Goal: Transaction & Acquisition: Purchase product/service

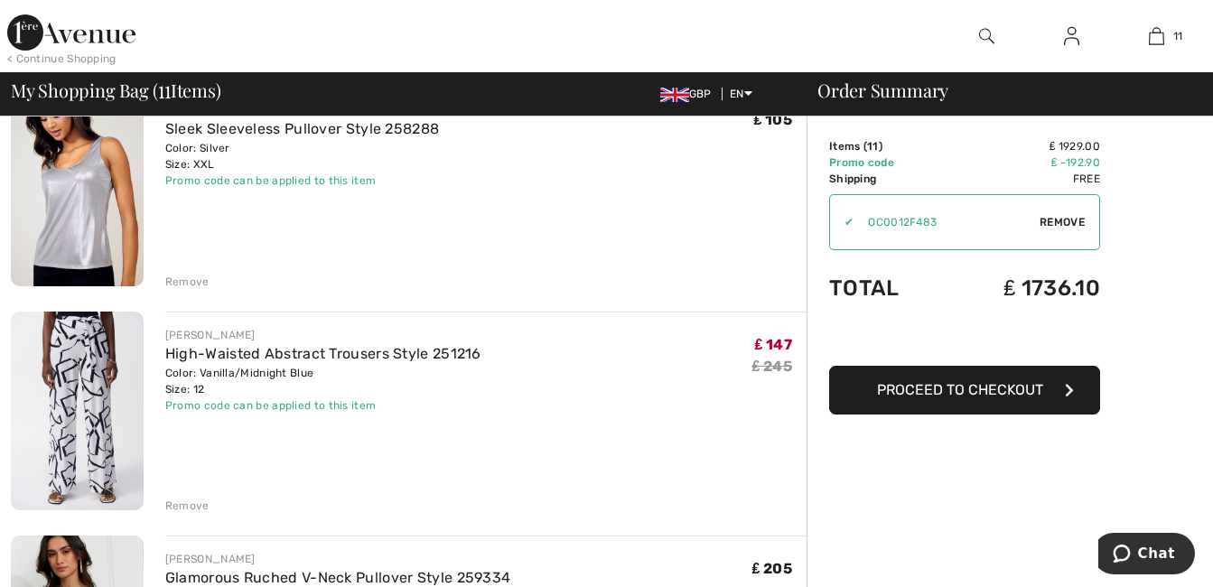
scroll to position [650, 0]
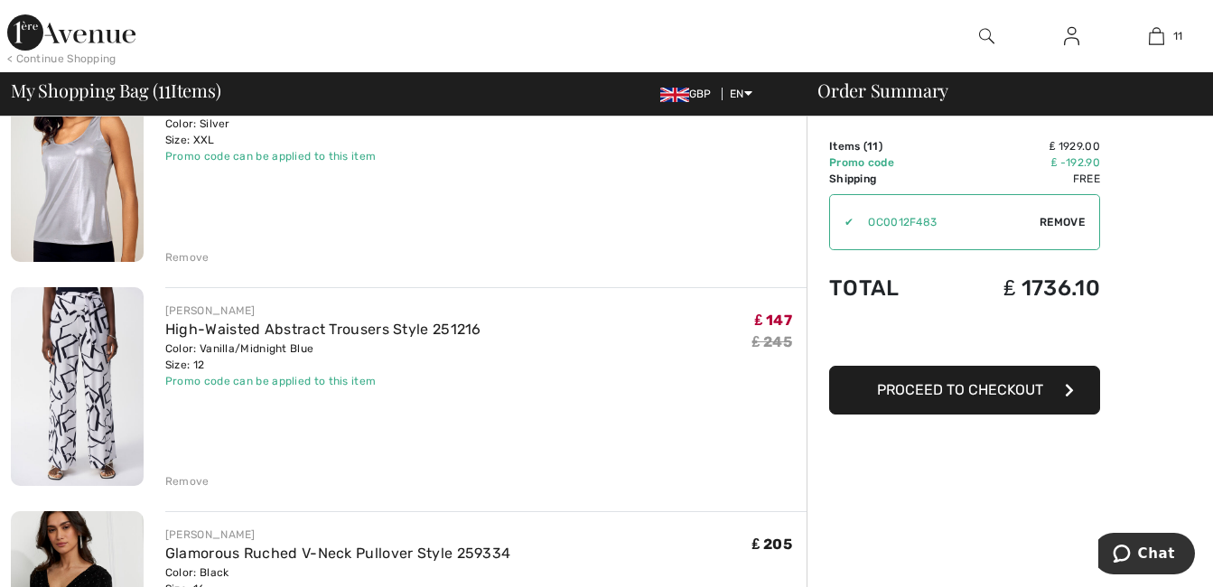
click at [83, 378] on img at bounding box center [77, 386] width 133 height 199
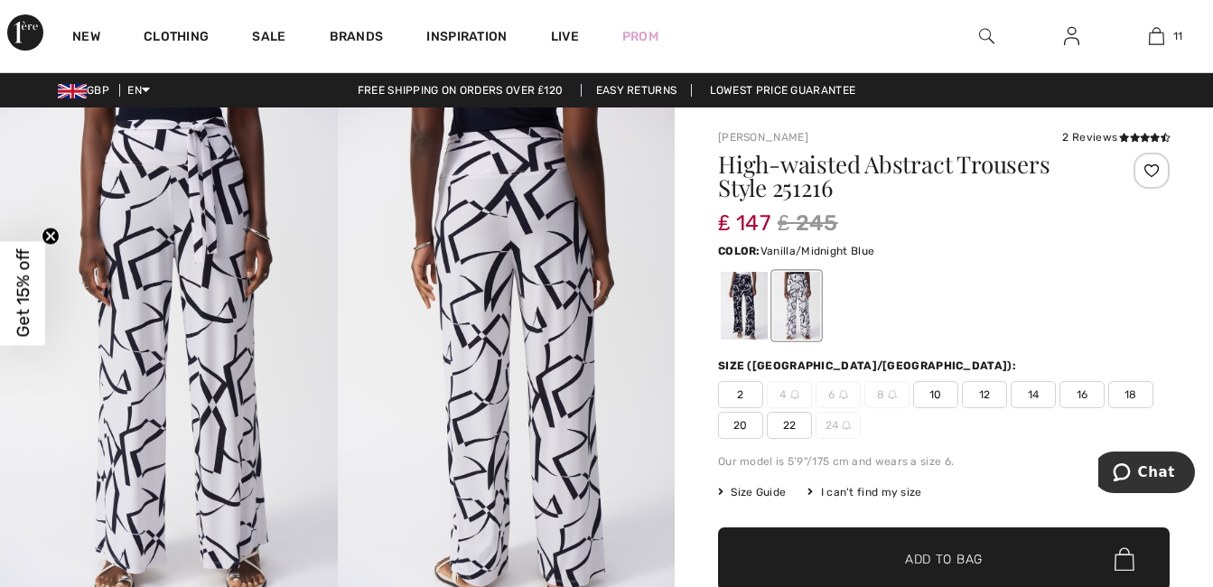
click at [944, 395] on span "10" at bounding box center [935, 394] width 45 height 27
click at [977, 558] on span "Add to Bag" at bounding box center [944, 559] width 78 height 19
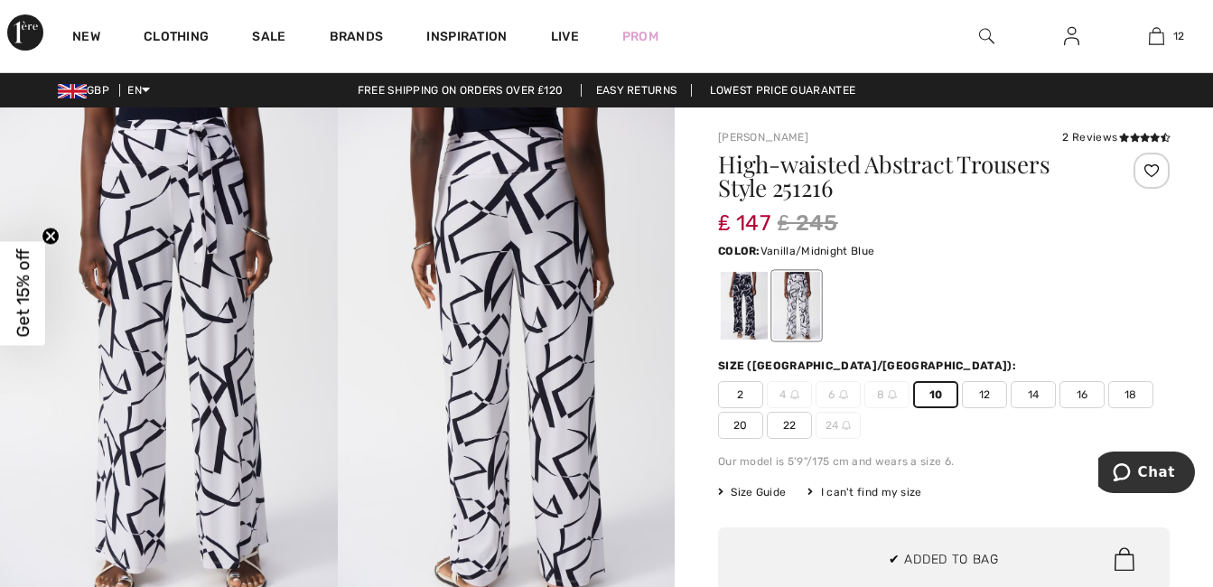
scroll to position [1465, 0]
